Goal: Information Seeking & Learning: Learn about a topic

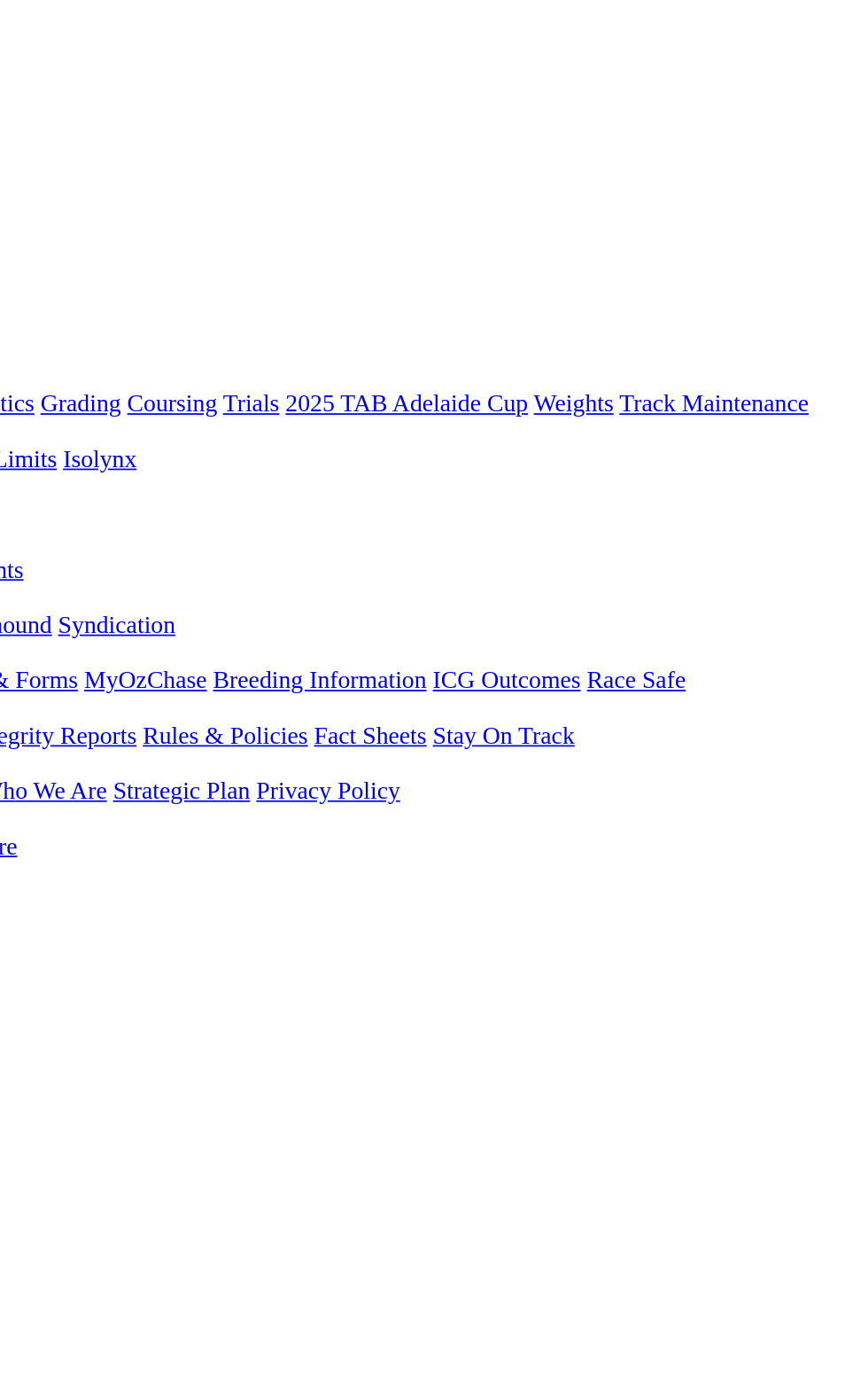
click at [39, 661] on link "F" at bounding box center [35, 669] width 8 height 15
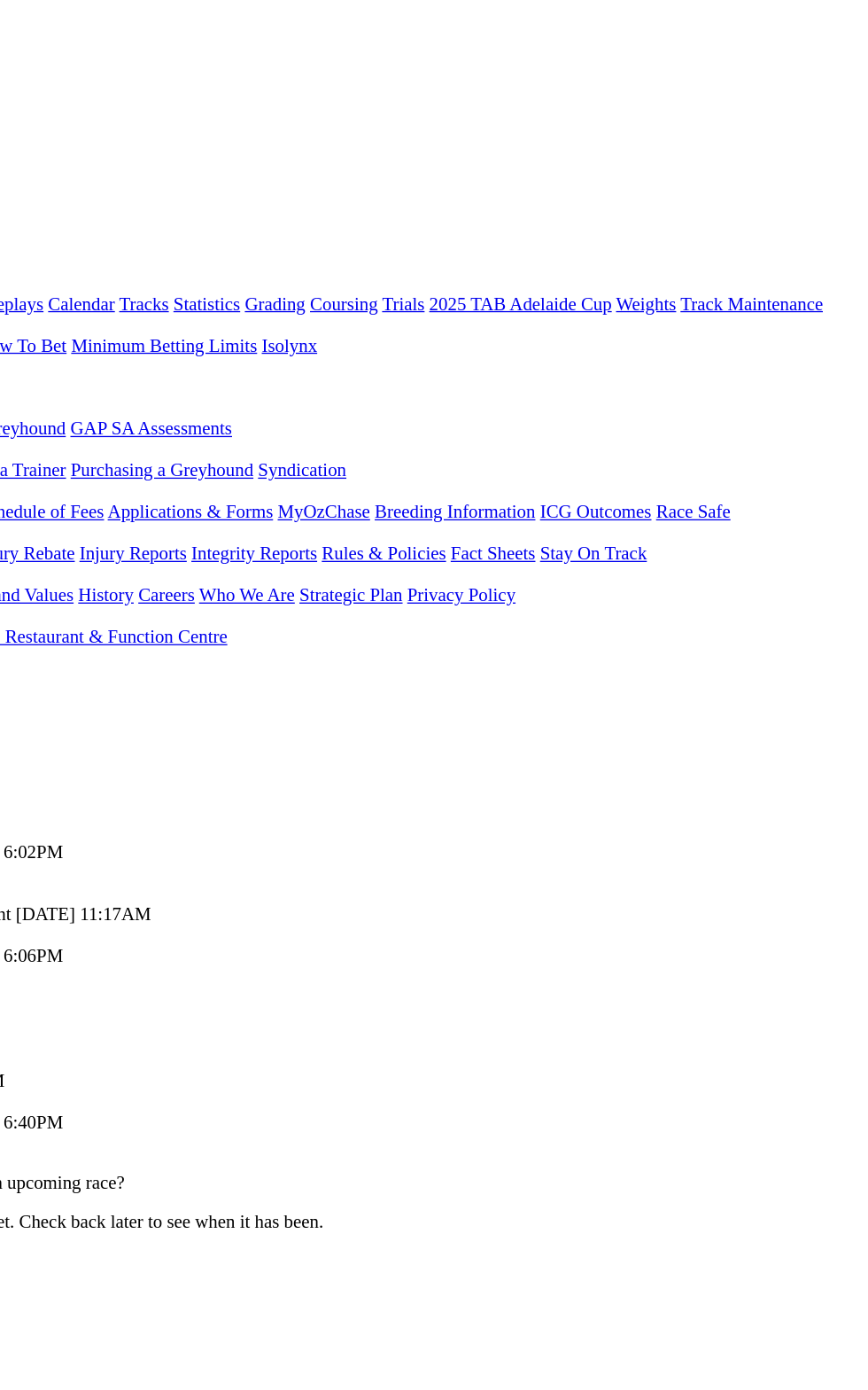
click at [856, 629] on div "[DATE]" at bounding box center [434, 637] width 854 height 15
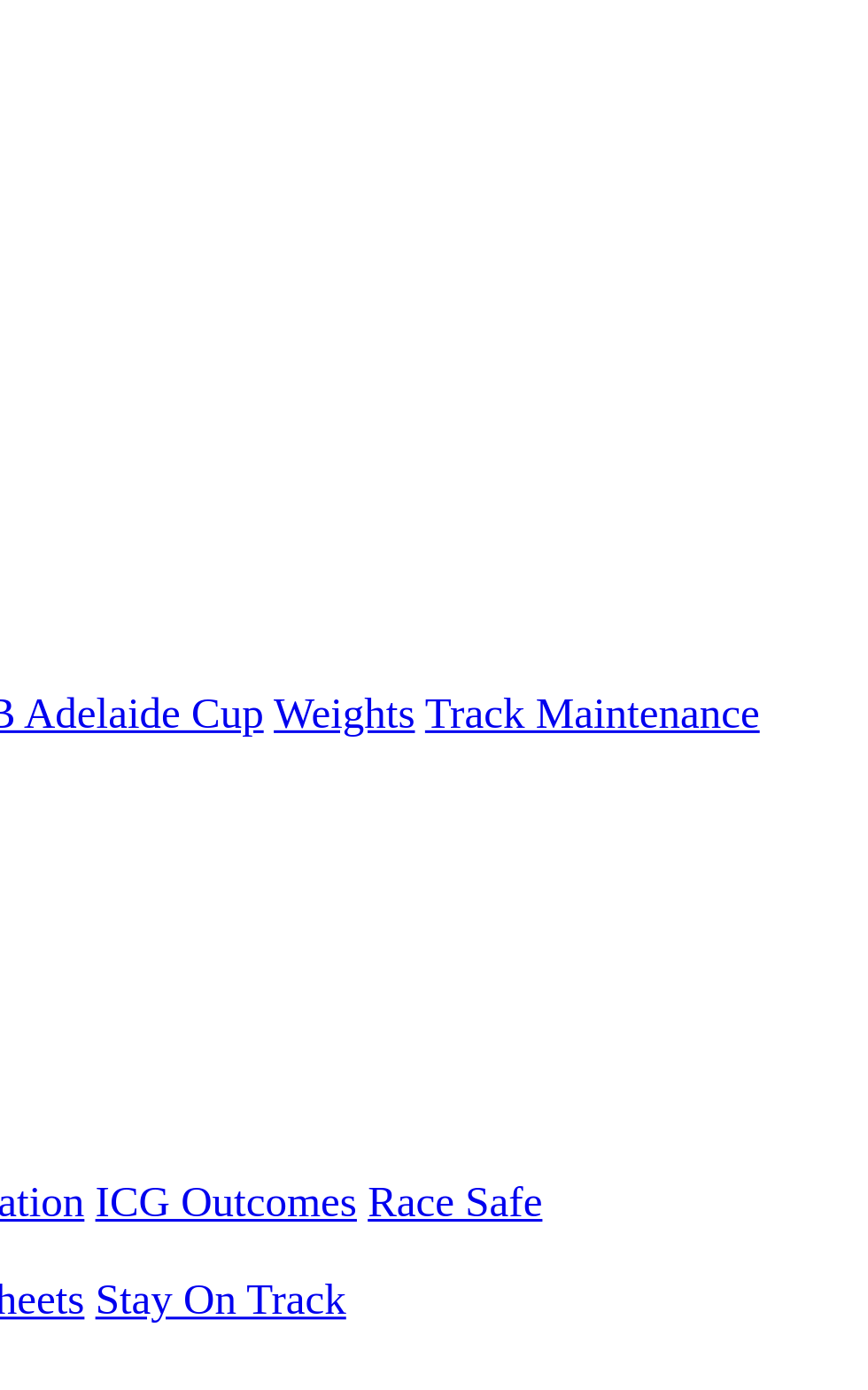
click at [39, 661] on link "F" at bounding box center [35, 669] width 8 height 15
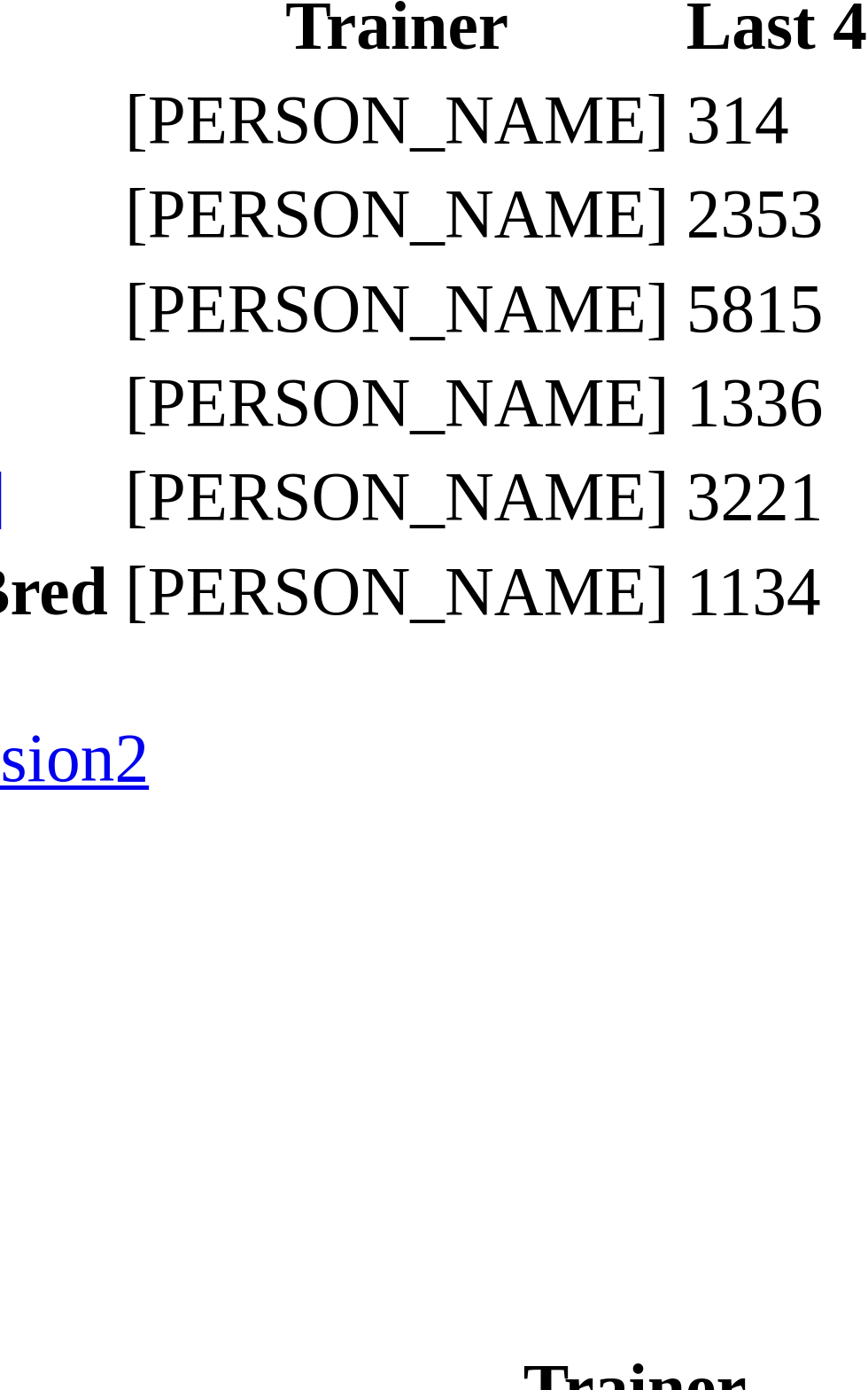
scroll to position [1198, 0]
